Goal: Task Accomplishment & Management: Manage account settings

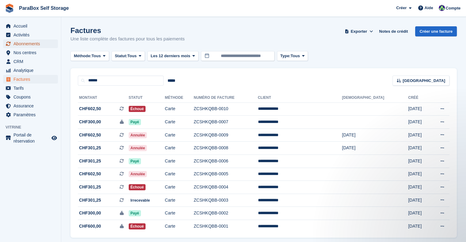
click at [38, 45] on span "Abonnements" at bounding box center [31, 44] width 37 height 9
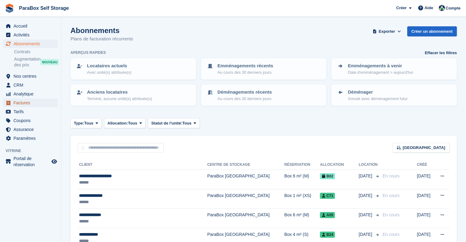
click at [27, 101] on span "Factures" at bounding box center [31, 103] width 37 height 9
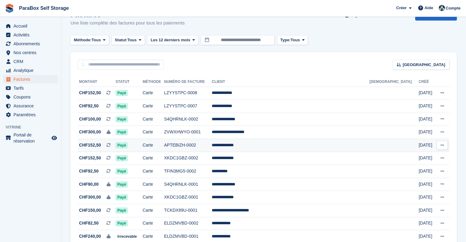
scroll to position [31, 0]
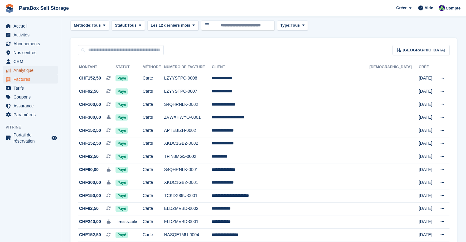
click at [33, 71] on span "Analytique" at bounding box center [31, 70] width 37 height 9
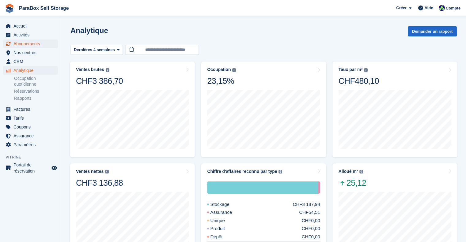
click at [32, 44] on span "Abonnements" at bounding box center [31, 44] width 37 height 9
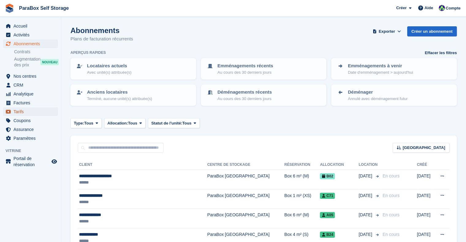
click at [14, 114] on span "Tarifs" at bounding box center [31, 112] width 37 height 9
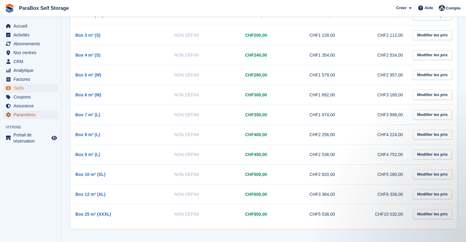
click at [31, 116] on span "Paramètres" at bounding box center [31, 115] width 37 height 9
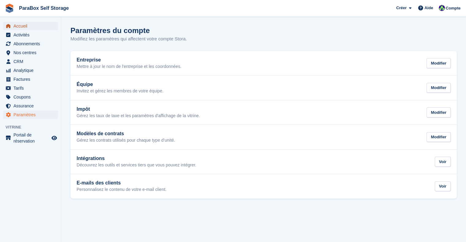
click at [39, 28] on span "Accueil" at bounding box center [31, 26] width 37 height 9
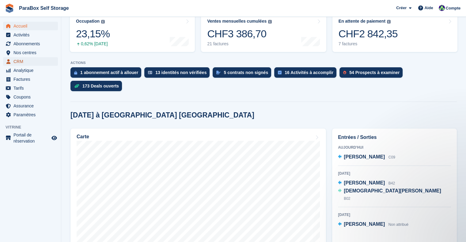
click at [24, 63] on span "CRM" at bounding box center [31, 61] width 37 height 9
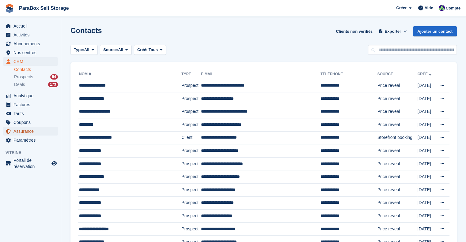
click at [28, 133] on span "Assurance" at bounding box center [31, 131] width 37 height 9
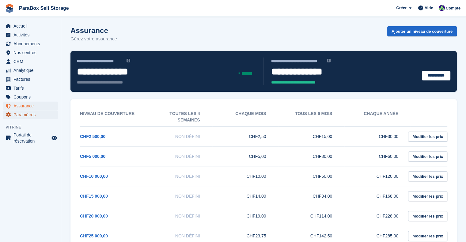
click at [21, 117] on span "Paramètres" at bounding box center [31, 115] width 37 height 9
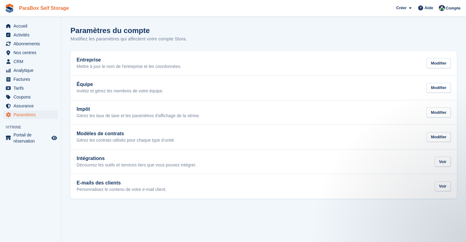
click at [25, 7] on link "ParaBox Self Storage" at bounding box center [44, 8] width 55 height 10
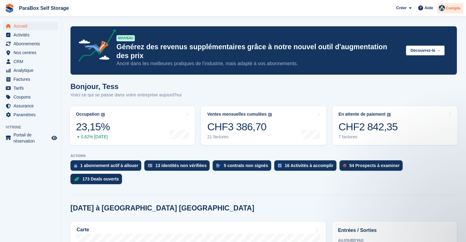
click at [450, 7] on span "Compte" at bounding box center [453, 8] width 15 height 6
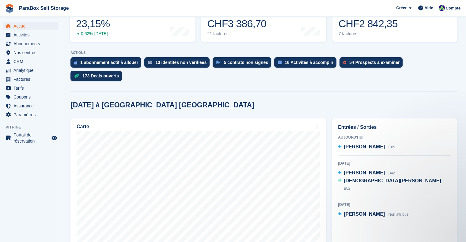
scroll to position [62, 0]
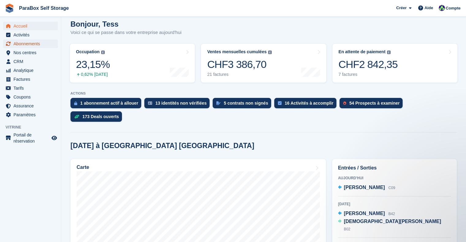
click at [34, 46] on span "Abonnements" at bounding box center [31, 44] width 37 height 9
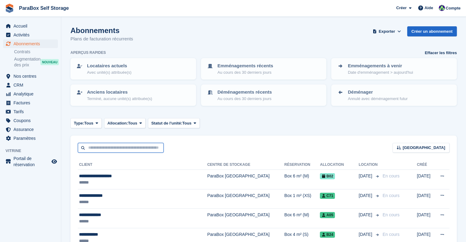
click at [115, 150] on input "text" at bounding box center [121, 148] width 86 height 10
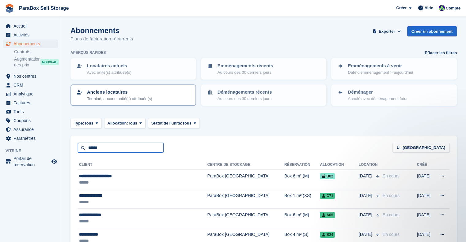
type input "******"
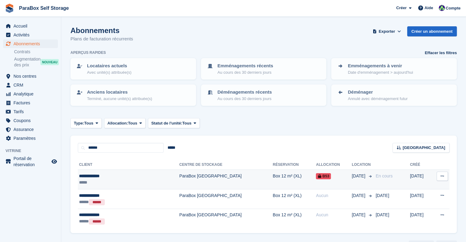
click at [195, 180] on td "ParaBox [GEOGRAPHIC_DATA]" at bounding box center [225, 180] width 93 height 20
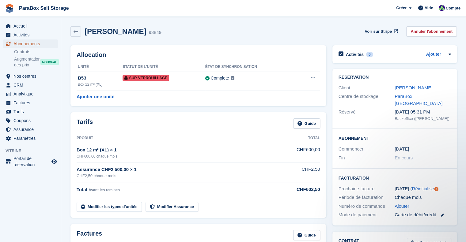
click at [31, 46] on span "Abonnements" at bounding box center [31, 44] width 37 height 9
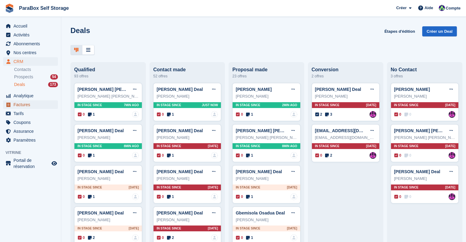
click at [23, 107] on span "Factures" at bounding box center [31, 104] width 37 height 9
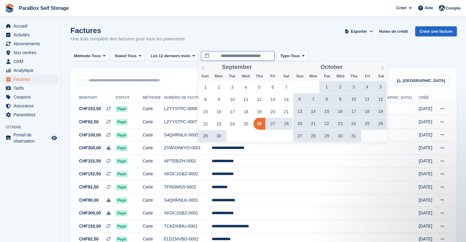
click at [248, 52] on input "**********" at bounding box center [238, 56] width 74 height 10
click at [382, 67] on icon at bounding box center [382, 68] width 4 height 4
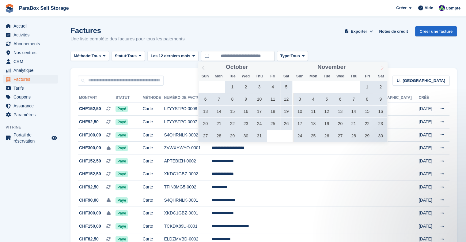
click at [382, 67] on icon at bounding box center [382, 68] width 4 height 4
type input "****"
click at [382, 67] on icon at bounding box center [382, 68] width 4 height 4
type input "****"
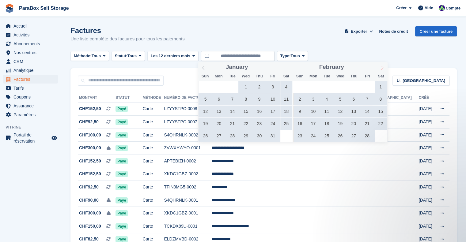
click at [382, 67] on icon at bounding box center [382, 68] width 4 height 4
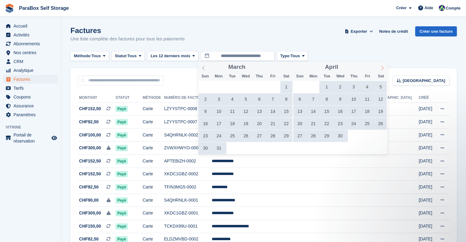
click at [382, 67] on icon at bounding box center [382, 68] width 4 height 4
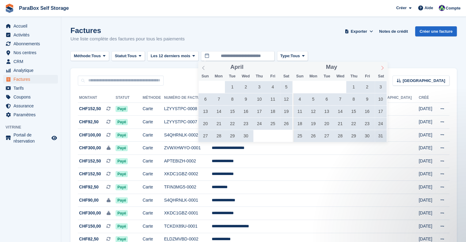
click at [382, 67] on icon at bounding box center [382, 68] width 4 height 4
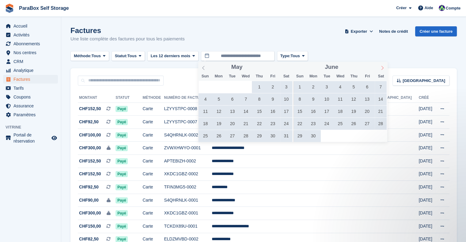
click at [382, 67] on icon at bounding box center [382, 68] width 4 height 4
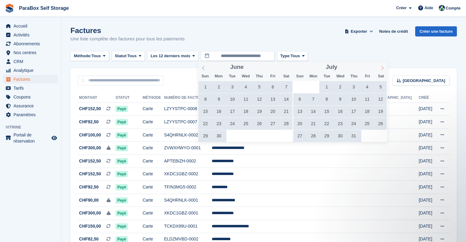
click at [382, 67] on icon at bounding box center [382, 68] width 4 height 4
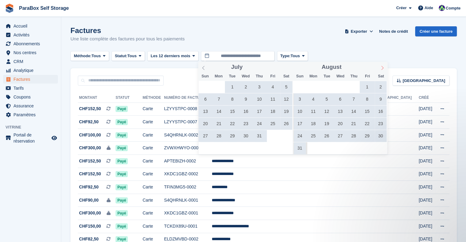
click at [382, 67] on icon at bounding box center [382, 68] width 4 height 4
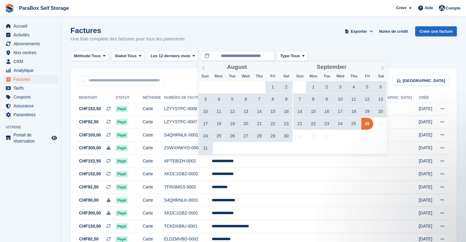
click at [338, 123] on span "24" at bounding box center [340, 124] width 12 height 12
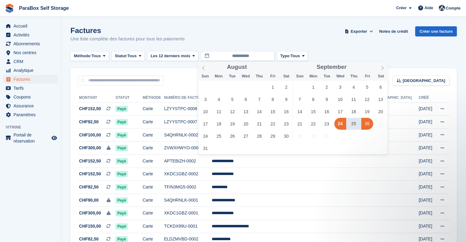
click at [363, 125] on span "26" at bounding box center [367, 124] width 12 height 12
type input "**********"
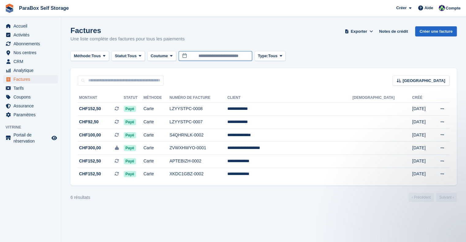
click at [239, 57] on input "**********" at bounding box center [216, 56] width 74 height 10
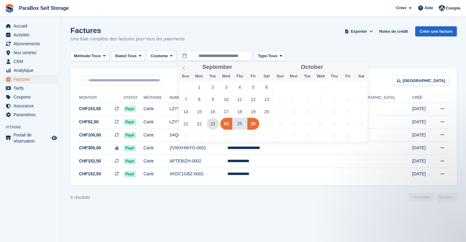
click at [211, 124] on span "23" at bounding box center [213, 124] width 12 height 12
click at [227, 123] on span "24" at bounding box center [226, 124] width 12 height 12
type input "**********"
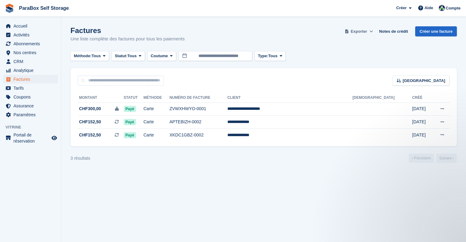
click at [362, 33] on span "Exporter" at bounding box center [359, 31] width 16 height 6
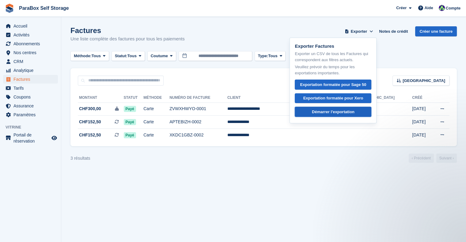
click at [342, 111] on div "Démarrer l'exportation" at bounding box center [333, 112] width 43 height 6
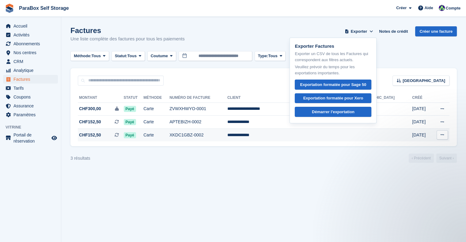
drag, startPoint x: 341, startPoint y: 193, endPoint x: 337, endPoint y: 141, distance: 52.2
click at [341, 192] on section "Factures Une liste complète des factures pour tous les paiements Exporter Expor…" at bounding box center [263, 121] width 405 height 242
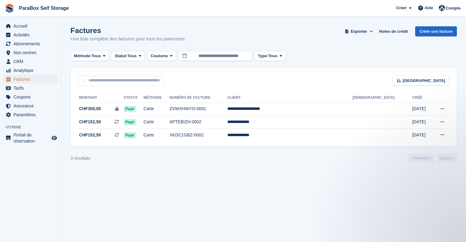
click at [369, 195] on section "Factures Une liste complète des factures pour tous les paiements Exporter Expor…" at bounding box center [263, 121] width 405 height 242
click at [247, 58] on input "**********" at bounding box center [216, 56] width 74 height 10
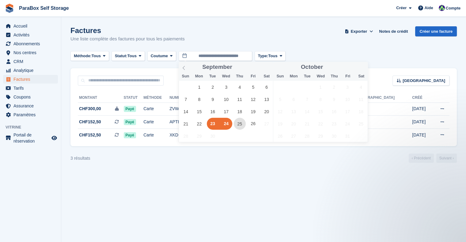
click at [239, 122] on span "25" at bounding box center [240, 124] width 12 height 12
click at [257, 127] on span "26" at bounding box center [253, 124] width 12 height 12
type input "**********"
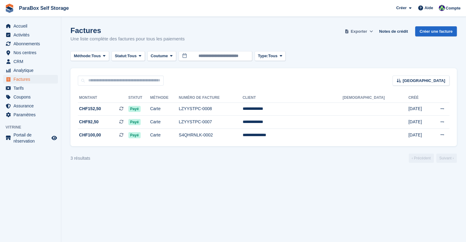
click at [365, 31] on span "Exporter" at bounding box center [359, 31] width 16 height 6
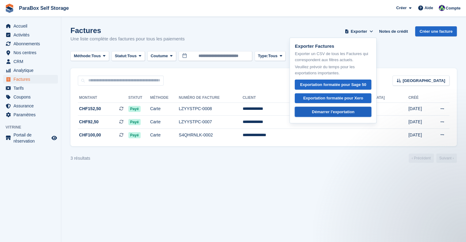
click at [336, 111] on div "Démarrer l'exportation" at bounding box center [333, 112] width 43 height 6
click at [391, 187] on section "Factures Une liste complète des factures pour tous les paiements Exporter Expor…" at bounding box center [263, 121] width 405 height 242
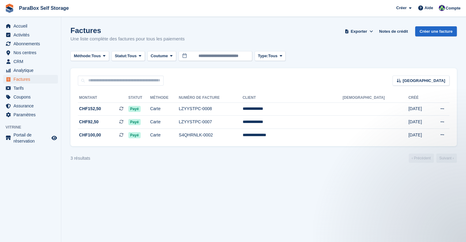
click at [320, 219] on section "Factures Une liste complète des factures pour tous les paiements Exporter Expor…" at bounding box center [263, 121] width 405 height 242
click at [233, 57] on input "**********" at bounding box center [216, 56] width 74 height 10
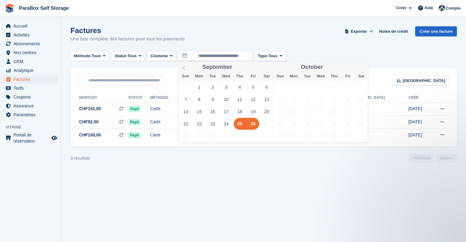
click at [260, 124] on div "31 1 2 3 4 5 6 7 8 9 10 11 12 13 14 15 16 17 18 19 20 21 22 23 24 25 26 27 28 2…" at bounding box center [226, 111] width 94 height 61
click at [297, 40] on div "Factures Une liste complète des factures pour tous les paiements Exporter Expor…" at bounding box center [263, 38] width 386 height 24
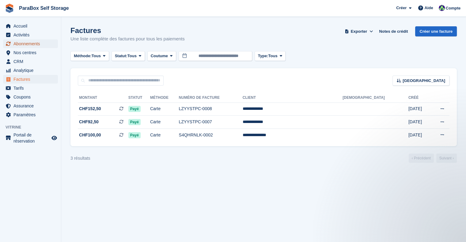
drag, startPoint x: 22, startPoint y: 41, endPoint x: 33, endPoint y: 42, distance: 11.1
click at [22, 41] on span "Abonnements" at bounding box center [31, 44] width 37 height 9
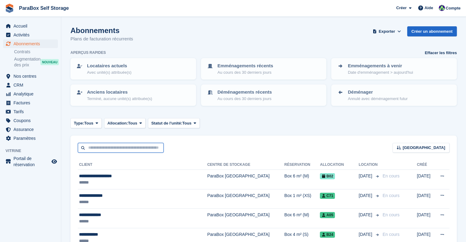
drag, startPoint x: 123, startPoint y: 151, endPoint x: 129, endPoint y: 150, distance: 6.5
click at [123, 151] on input "text" at bounding box center [121, 148] width 86 height 10
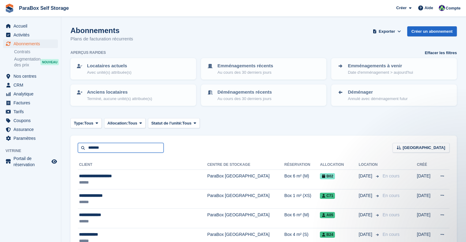
type input "*******"
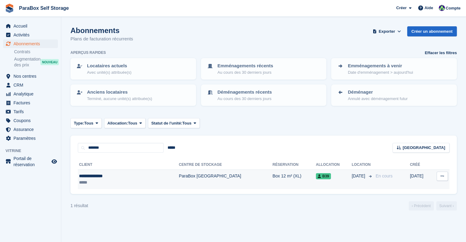
click at [213, 180] on td "ParaBox [GEOGRAPHIC_DATA]" at bounding box center [226, 179] width 94 height 19
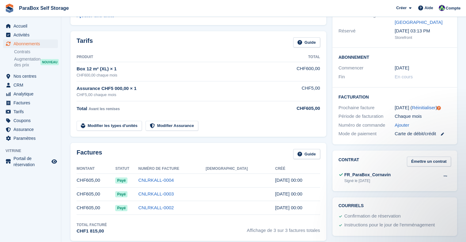
scroll to position [92, 0]
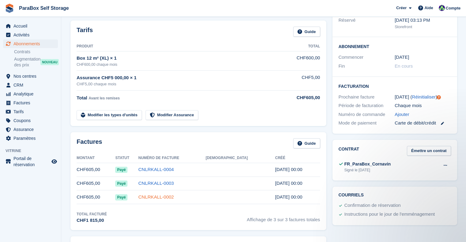
click at [169, 194] on link "CNLRKALL-0002" at bounding box center [156, 196] width 36 height 5
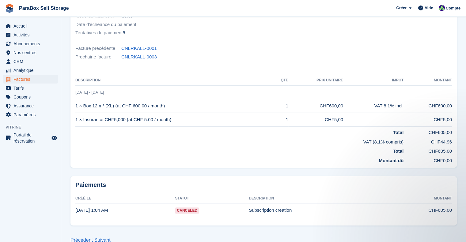
scroll to position [124, 0]
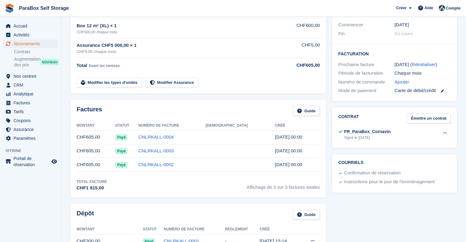
scroll to position [92, 0]
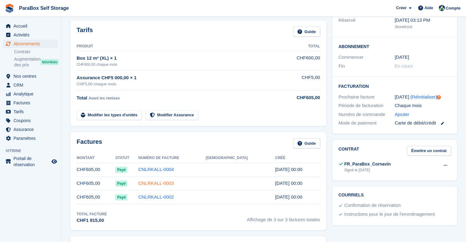
click at [174, 184] on link "CNLRKALL-0003" at bounding box center [156, 183] width 36 height 5
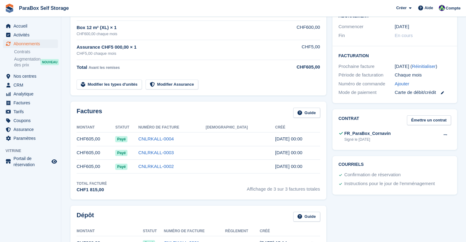
scroll to position [92, 0]
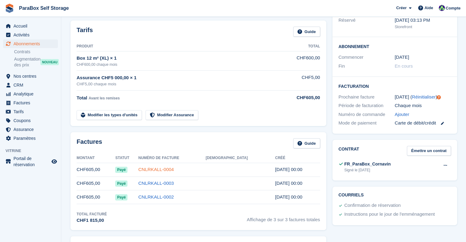
click at [174, 168] on link "CNLRKALL-0004" at bounding box center [156, 169] width 36 height 5
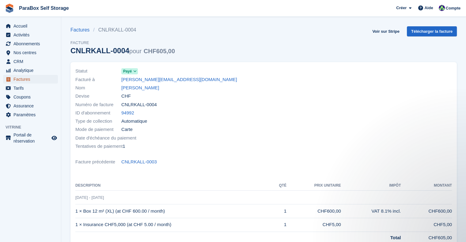
click at [32, 78] on span "Factures" at bounding box center [31, 79] width 37 height 9
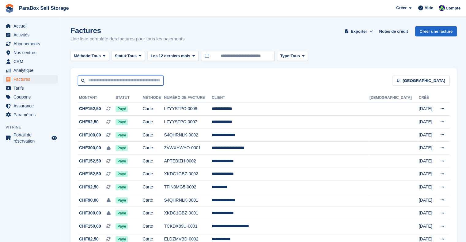
click at [144, 81] on input "text" at bounding box center [121, 81] width 86 height 10
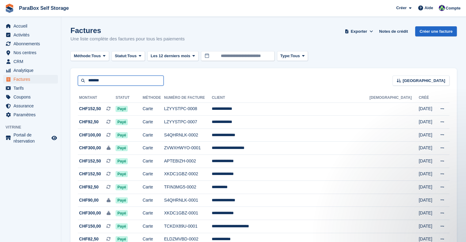
type input "*******"
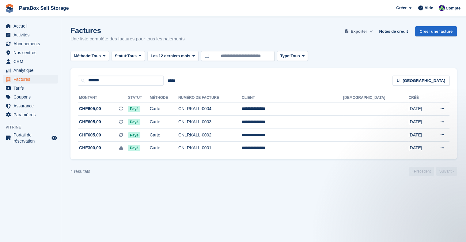
click at [363, 33] on span "Exporter" at bounding box center [359, 31] width 16 height 6
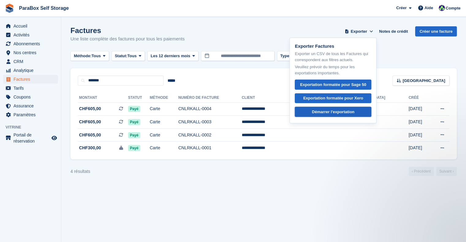
click at [342, 113] on div "Démarrer l'exportation" at bounding box center [333, 112] width 43 height 6
click at [355, 192] on section "Factures Une liste complète des factures pour tous les paiements Exporter Expor…" at bounding box center [263, 121] width 405 height 242
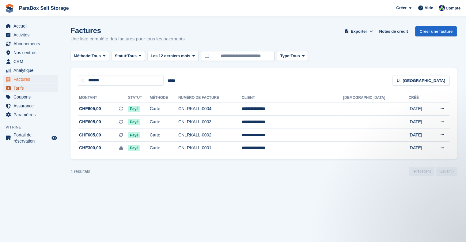
click at [27, 88] on span "Tarifs" at bounding box center [31, 88] width 37 height 9
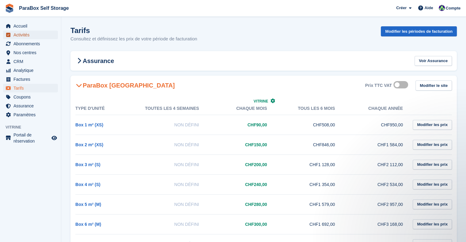
click at [21, 34] on span "Activités" at bounding box center [31, 35] width 37 height 9
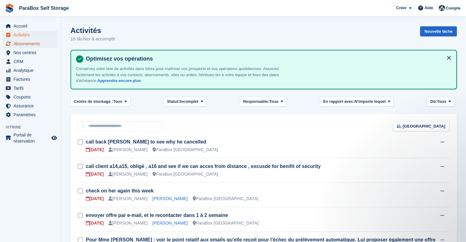
click at [26, 47] on span "Abonnements" at bounding box center [31, 44] width 37 height 9
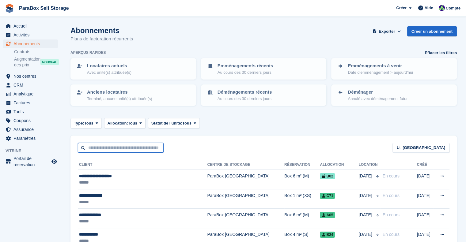
click at [105, 147] on input "text" at bounding box center [121, 148] width 86 height 10
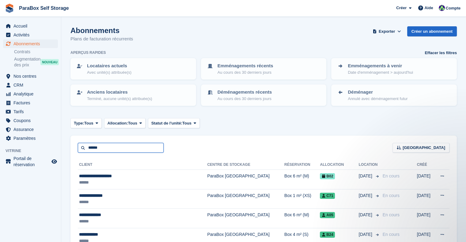
type input "******"
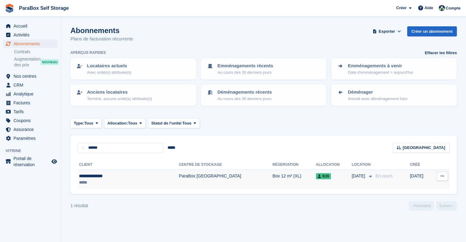
click at [115, 179] on div "*****" at bounding box center [112, 182] width 66 height 6
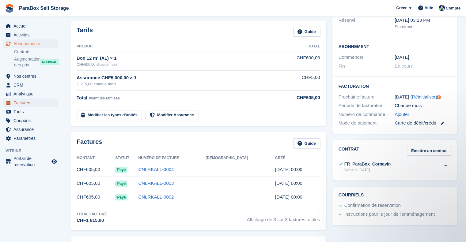
click at [32, 102] on span "Factures" at bounding box center [31, 103] width 37 height 9
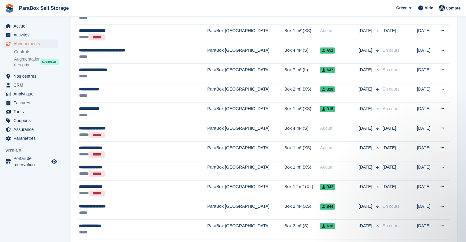
scroll to position [674, 0]
